Goal: Check status: Check status

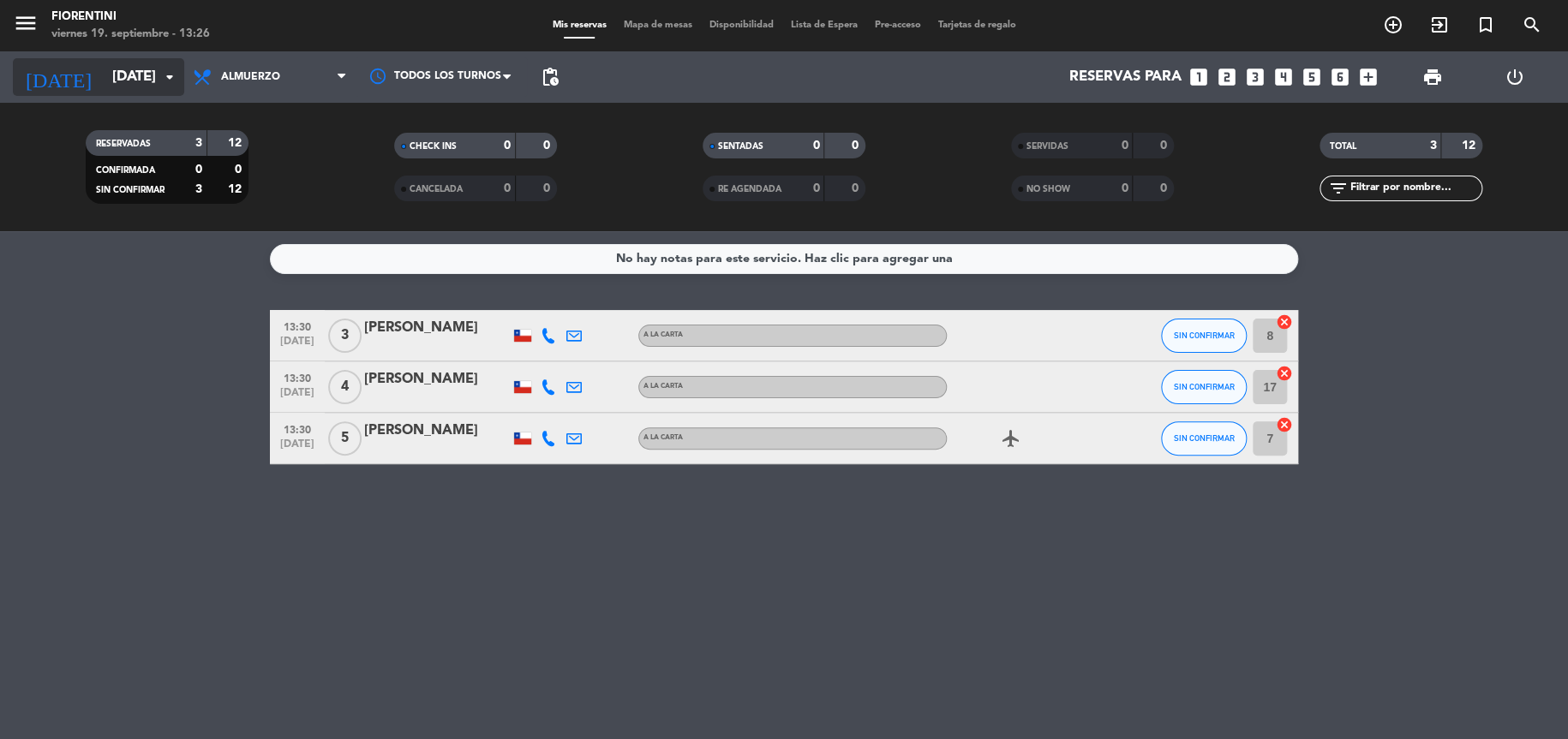
click at [143, 79] on input "[DATE]" at bounding box center [196, 77] width 186 height 33
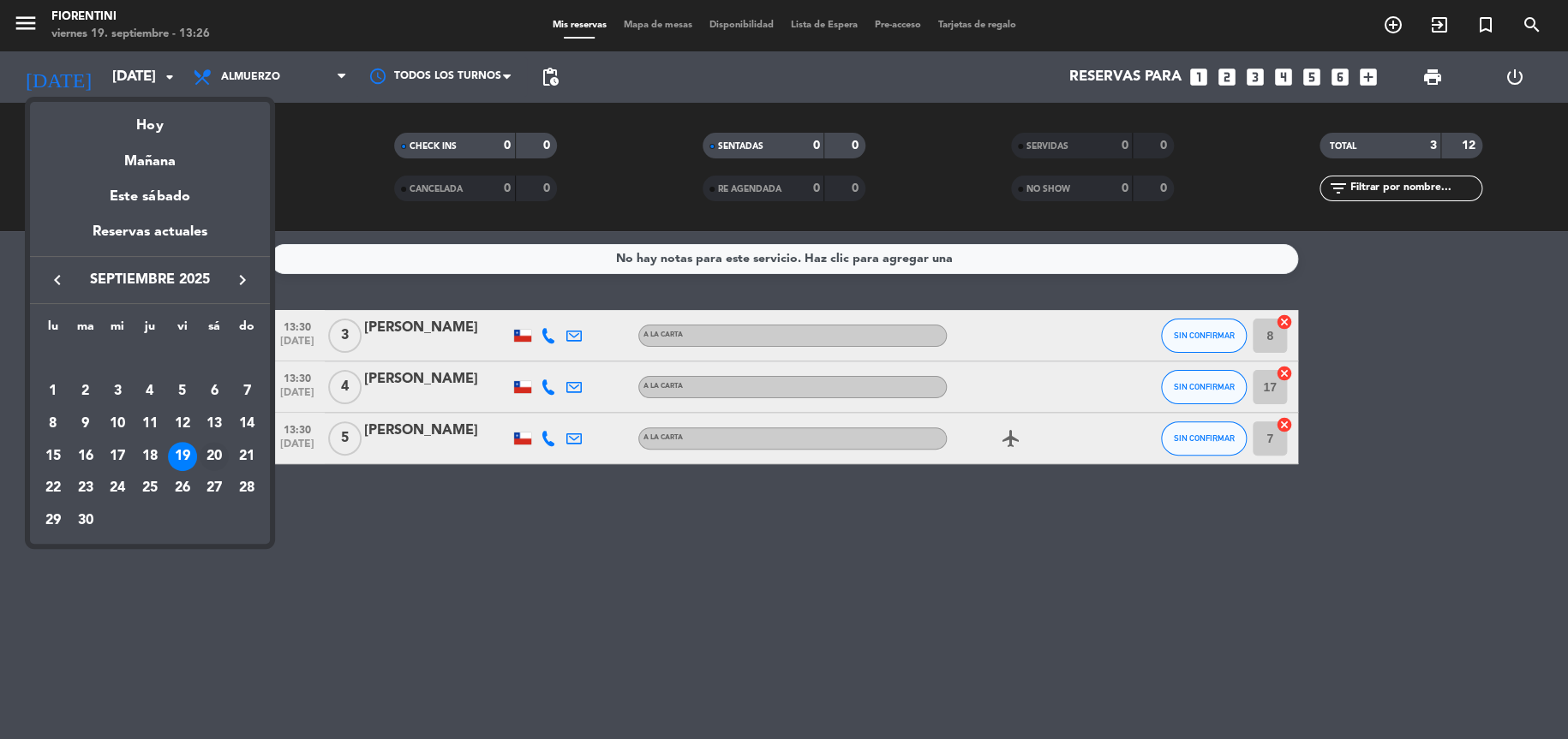
click at [210, 461] on div "20" at bounding box center [214, 456] width 29 height 29
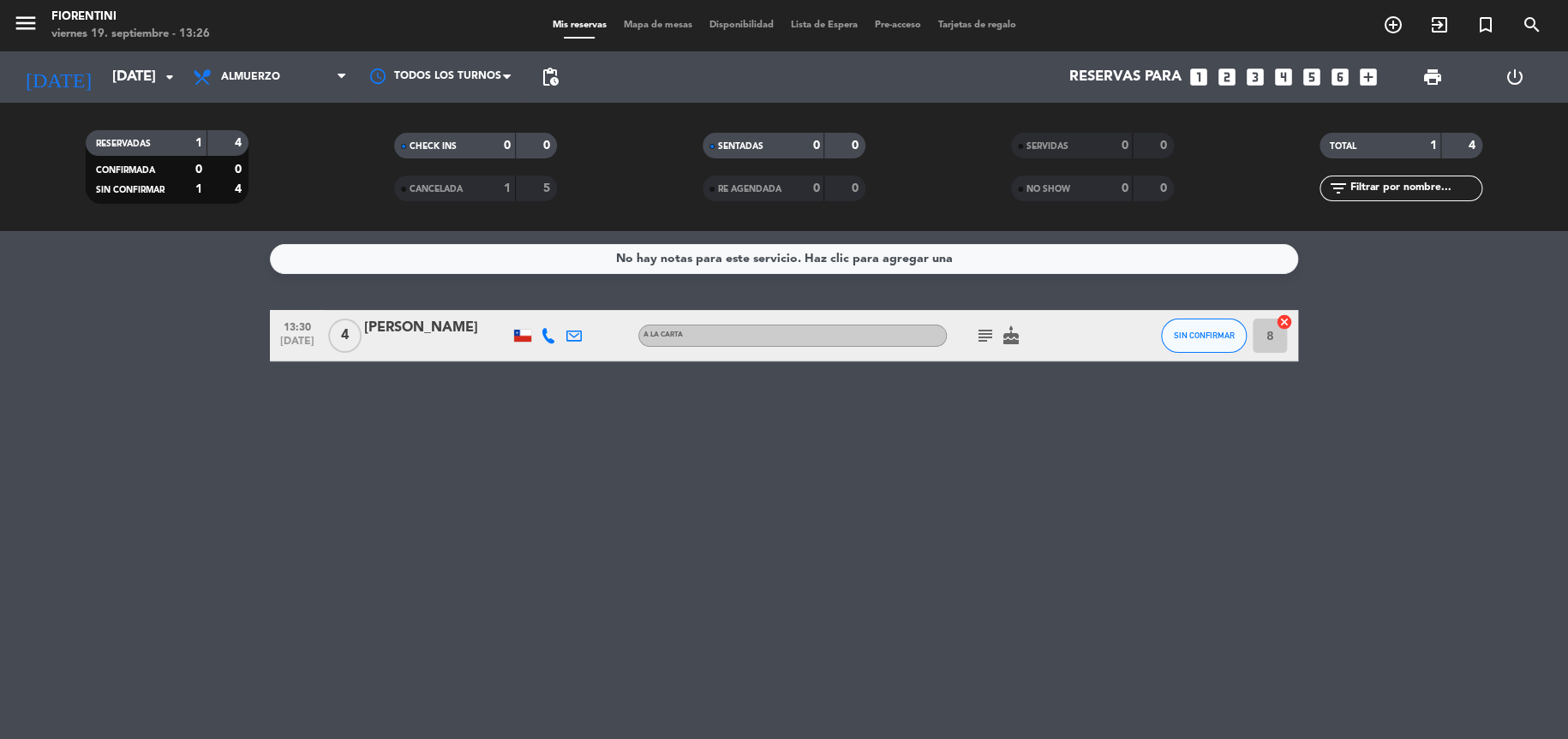
click at [1032, 333] on div "subject cake" at bounding box center [1023, 335] width 154 height 51
click at [1016, 338] on icon "cake" at bounding box center [1011, 335] width 21 height 21
click at [1006, 335] on icon "cake" at bounding box center [1011, 335] width 21 height 21
click at [982, 328] on icon "subject" at bounding box center [985, 335] width 21 height 21
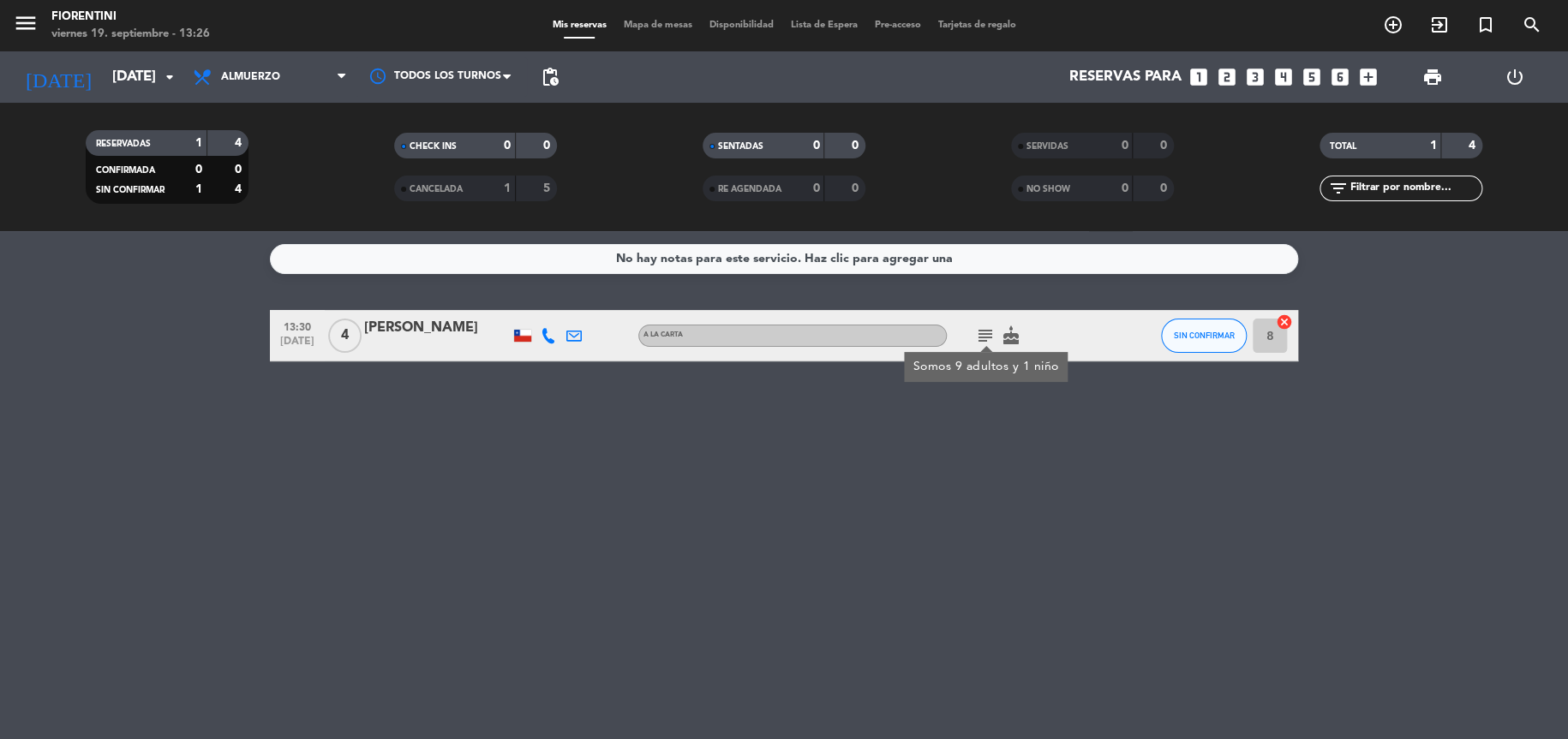
click at [142, 314] on bookings-row "13:30 [DATE] 4 [PERSON_NAME] A LA CARTA subject Somos 9 adultos y 1 niño cake S…" at bounding box center [784, 336] width 1568 height 52
click at [165, 345] on bookings-row "13:30 [DATE] 4 [PERSON_NAME] A LA CARTA subject cake SIN CONFIRMAR 8 cancel" at bounding box center [784, 336] width 1568 height 52
click at [1380, 350] on bookings-row "13:30 [DATE] 4 [PERSON_NAME] A LA CARTA subject cake SIN CONFIRMAR 8 cancel" at bounding box center [784, 336] width 1568 height 52
click at [983, 338] on icon "subject" at bounding box center [985, 335] width 21 height 21
click at [1375, 291] on div "No hay notas para este servicio. Haz clic para agregar una 13:30 [DATE] 4 [PERS…" at bounding box center [784, 485] width 1568 height 508
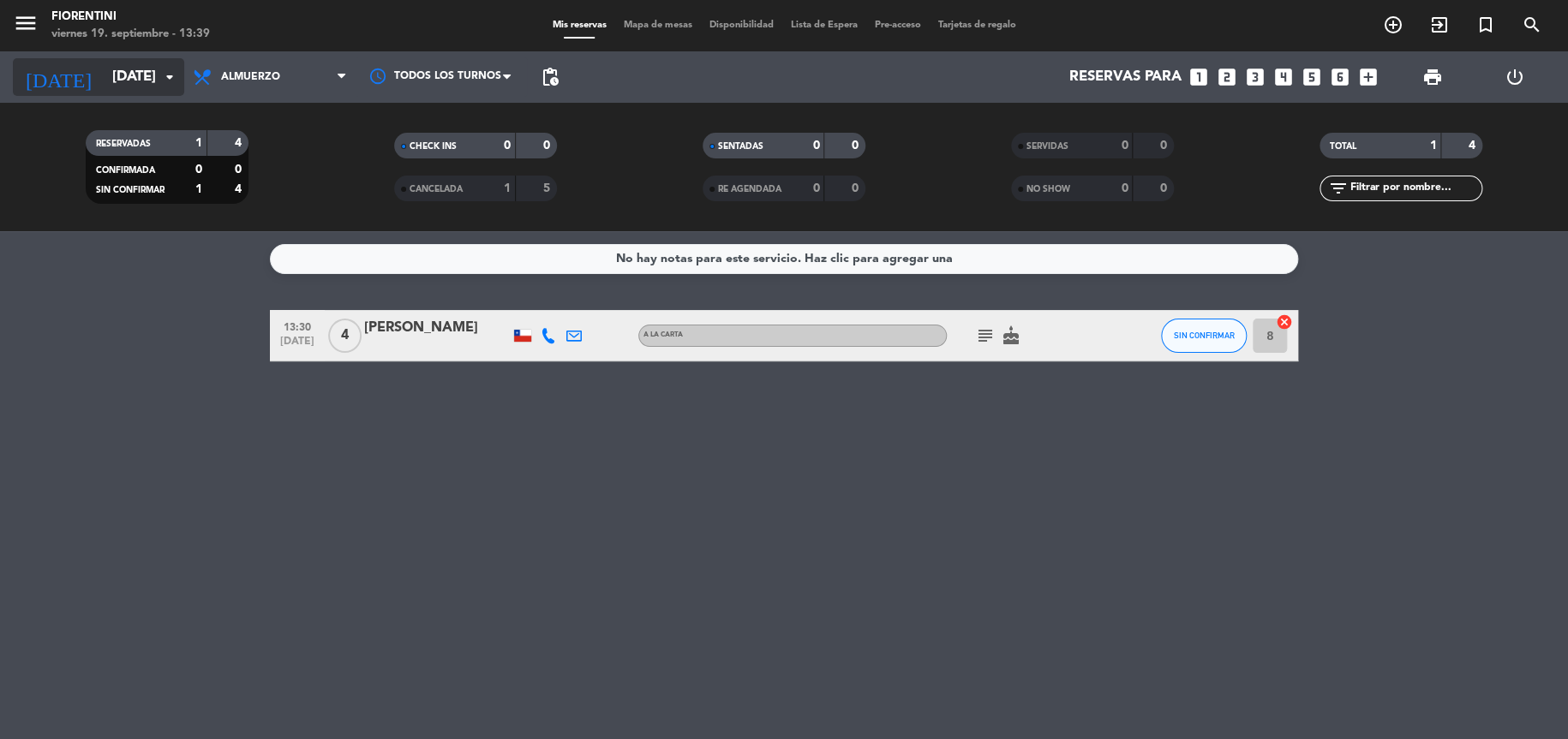
click at [135, 78] on input "[DATE]" at bounding box center [196, 77] width 186 height 33
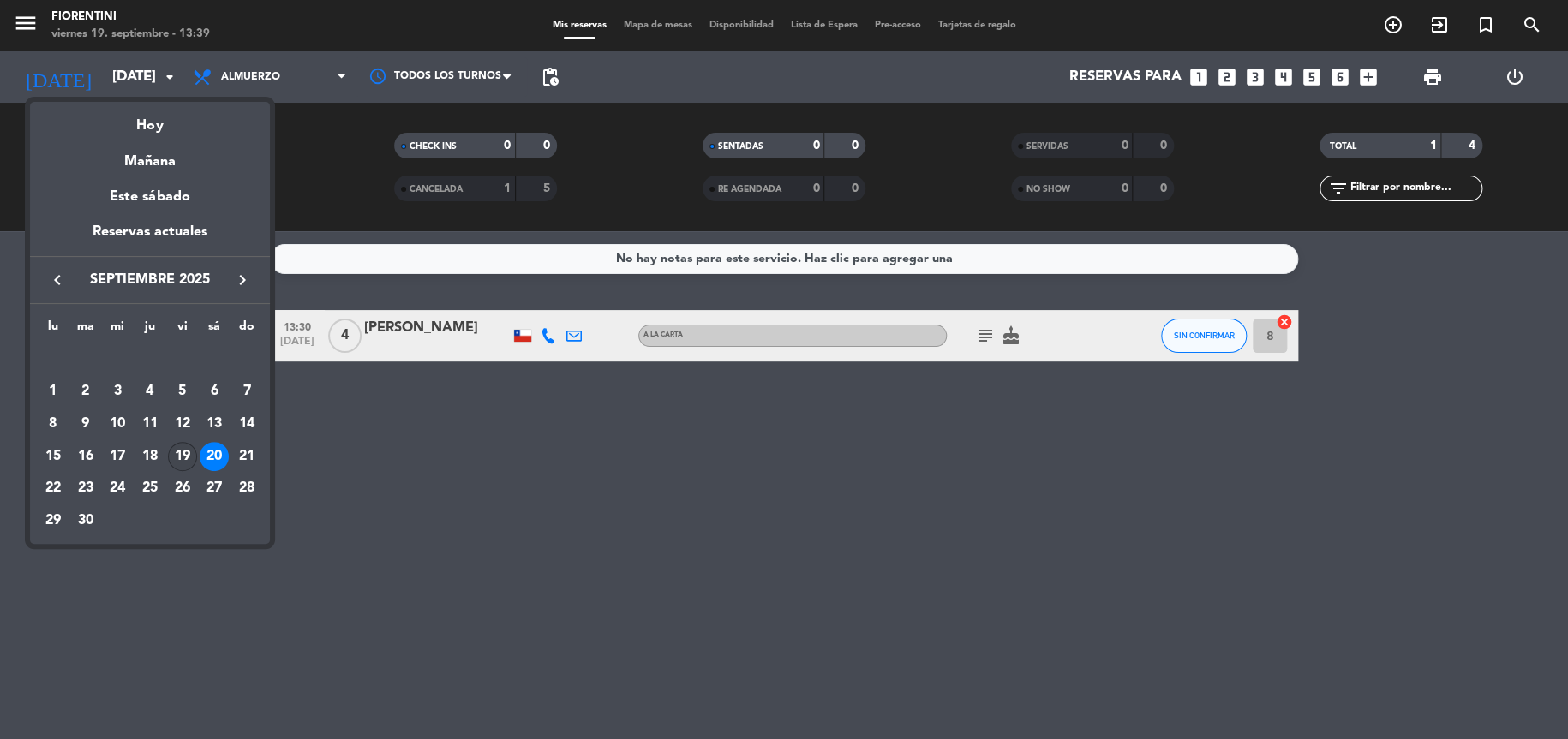
click at [187, 453] on div "19" at bounding box center [182, 456] width 29 height 29
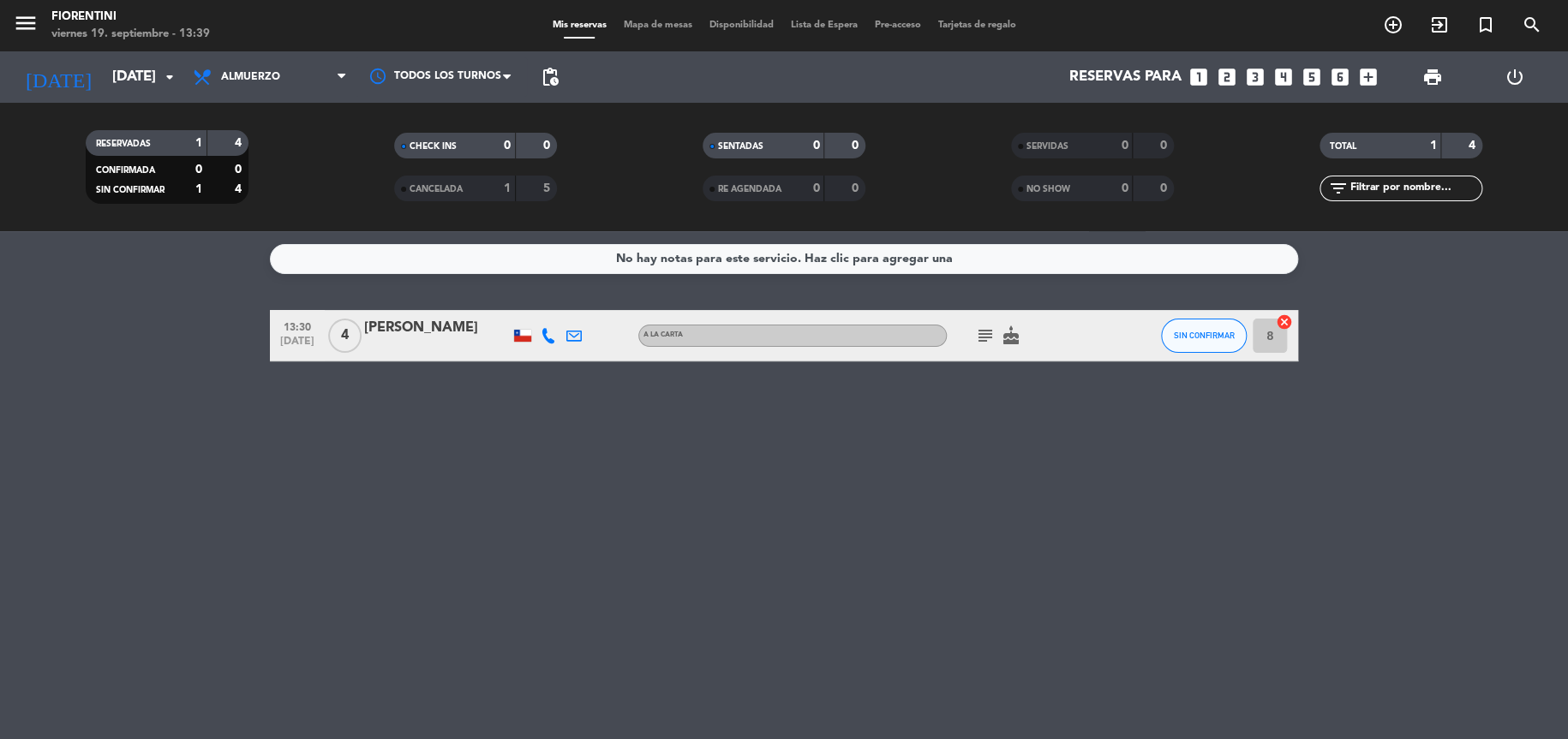
type input "[DATE]"
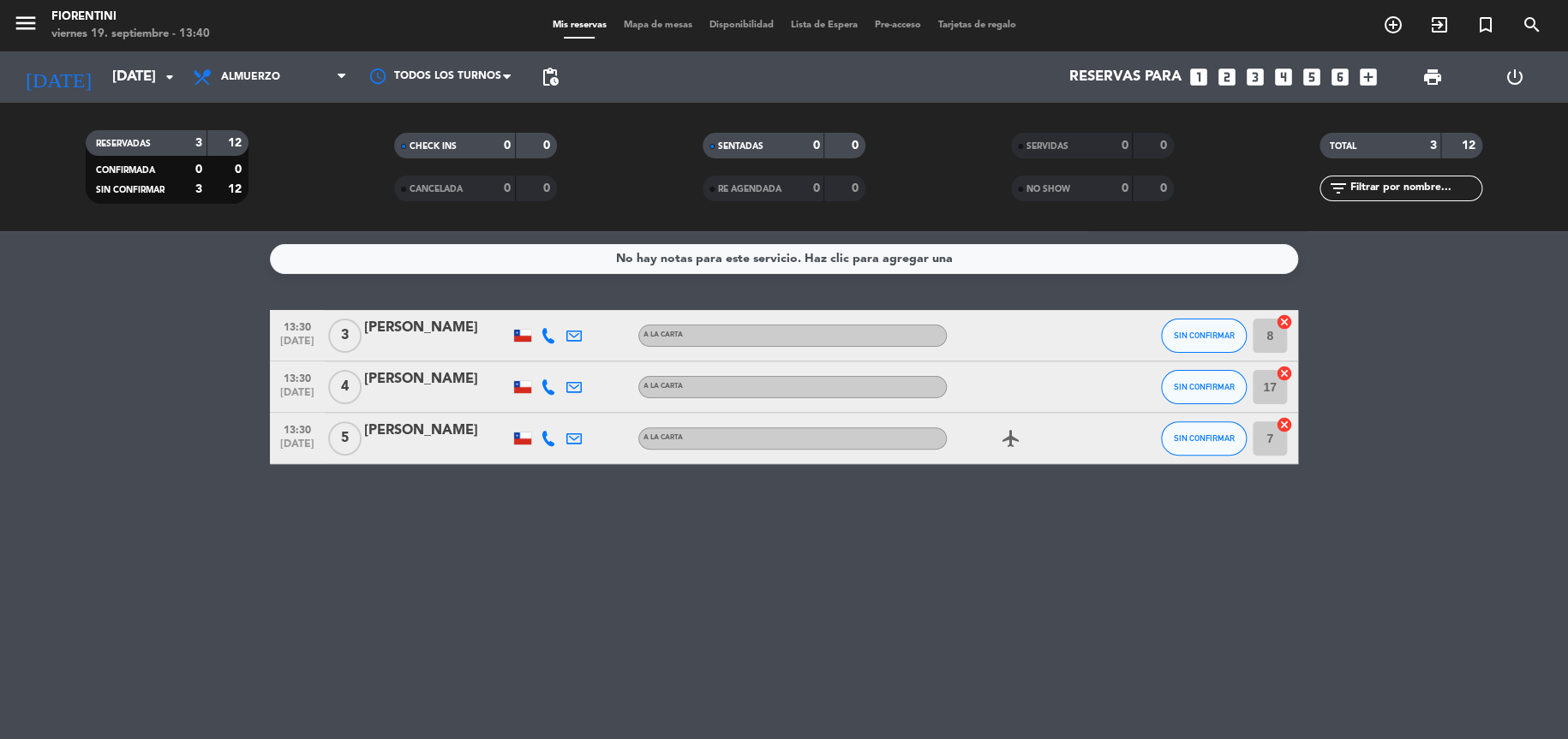
click at [154, 293] on div "No hay notas para este servicio. Haz clic para agregar una 13:30 [DATE] 3 [PERS…" at bounding box center [784, 485] width 1568 height 508
click at [1403, 285] on div "No hay notas para este servicio. Haz clic para agregar una 13:30 [DATE] 3 [PERS…" at bounding box center [784, 485] width 1568 height 508
click at [1001, 294] on div "No hay notas para este servicio. Haz clic para agregar una 13:30 [DATE] 3 [PERS…" at bounding box center [784, 485] width 1568 height 508
click at [1392, 294] on div "No hay notas para este servicio. Haz clic para agregar una 13:30 [DATE] 3 [PERS…" at bounding box center [784, 485] width 1568 height 508
click at [105, 310] on bookings-row "13:30 [DATE] 3 [PERSON_NAME] A LA CARTA SIN CONFIRMAR 8 cancel 13:30 [DATE] 4 […" at bounding box center [784, 387] width 1568 height 154
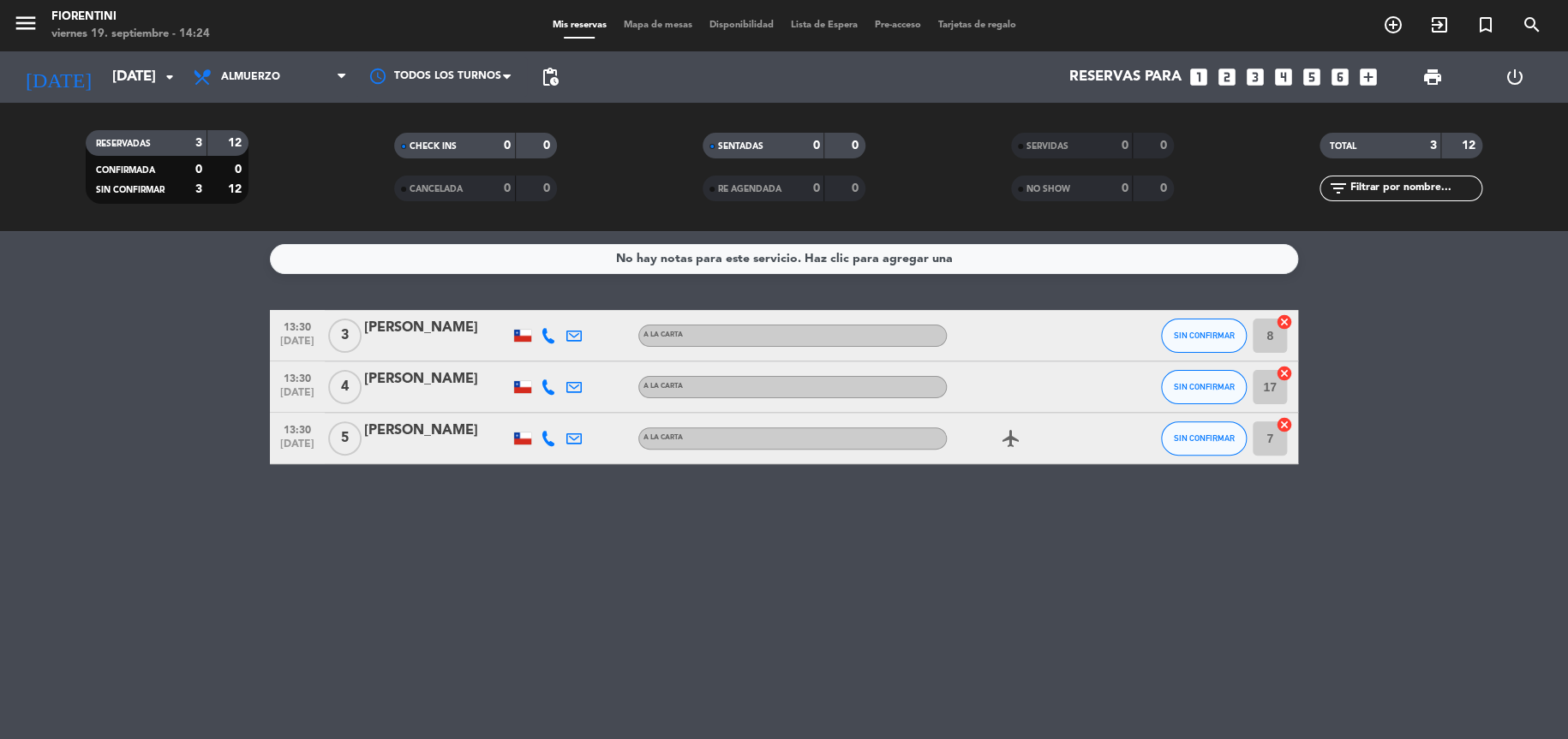
click at [1006, 437] on icon "airplanemode_active" at bounding box center [1011, 438] width 21 height 21
click at [338, 78] on icon at bounding box center [341, 77] width 8 height 13
click at [244, 193] on div "menu [PERSON_NAME] [DATE] 19. septiembre - 14:24 Mis reservas Mapa de mesas Dis…" at bounding box center [784, 115] width 1568 height 231
